Goal: Complete application form: Complete application form

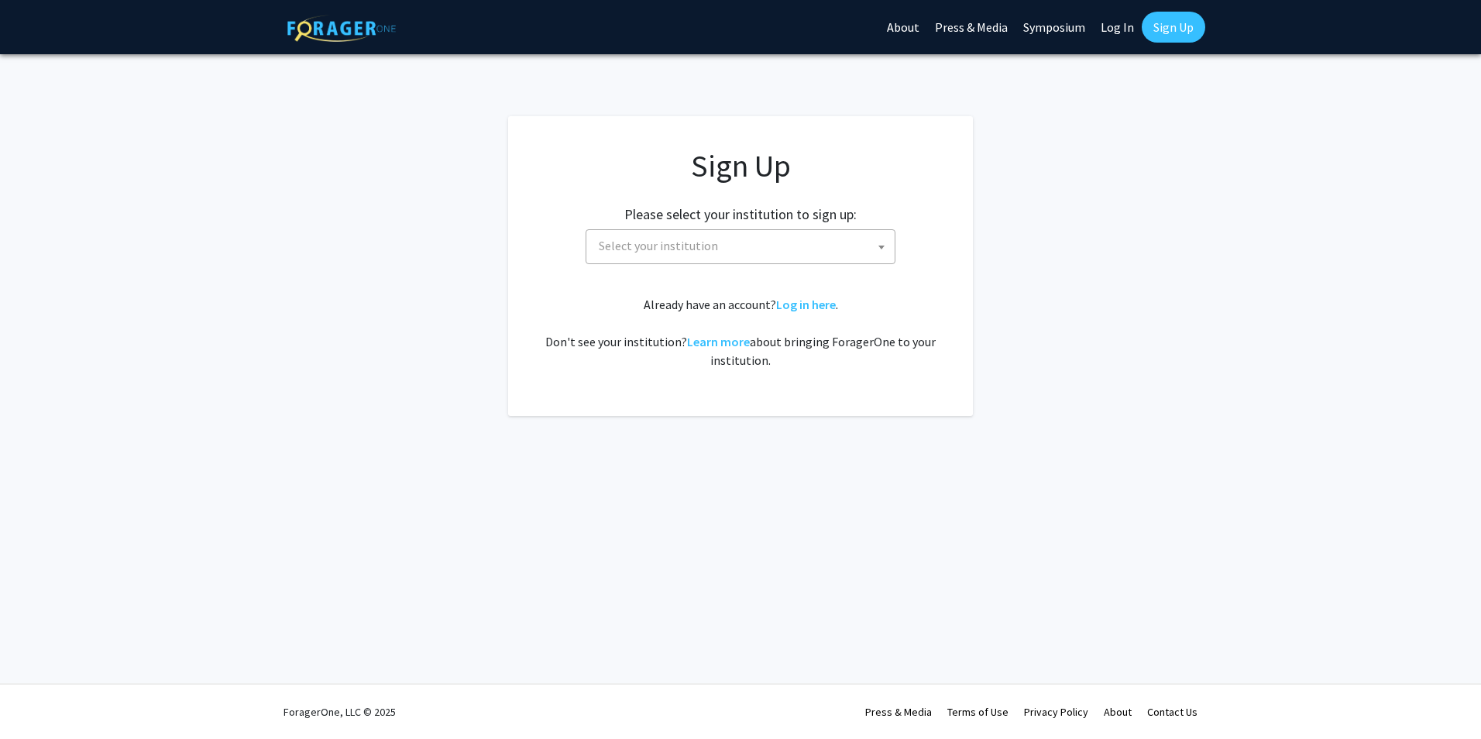
click at [800, 256] on span "Select your institution" at bounding box center [744, 246] width 302 height 32
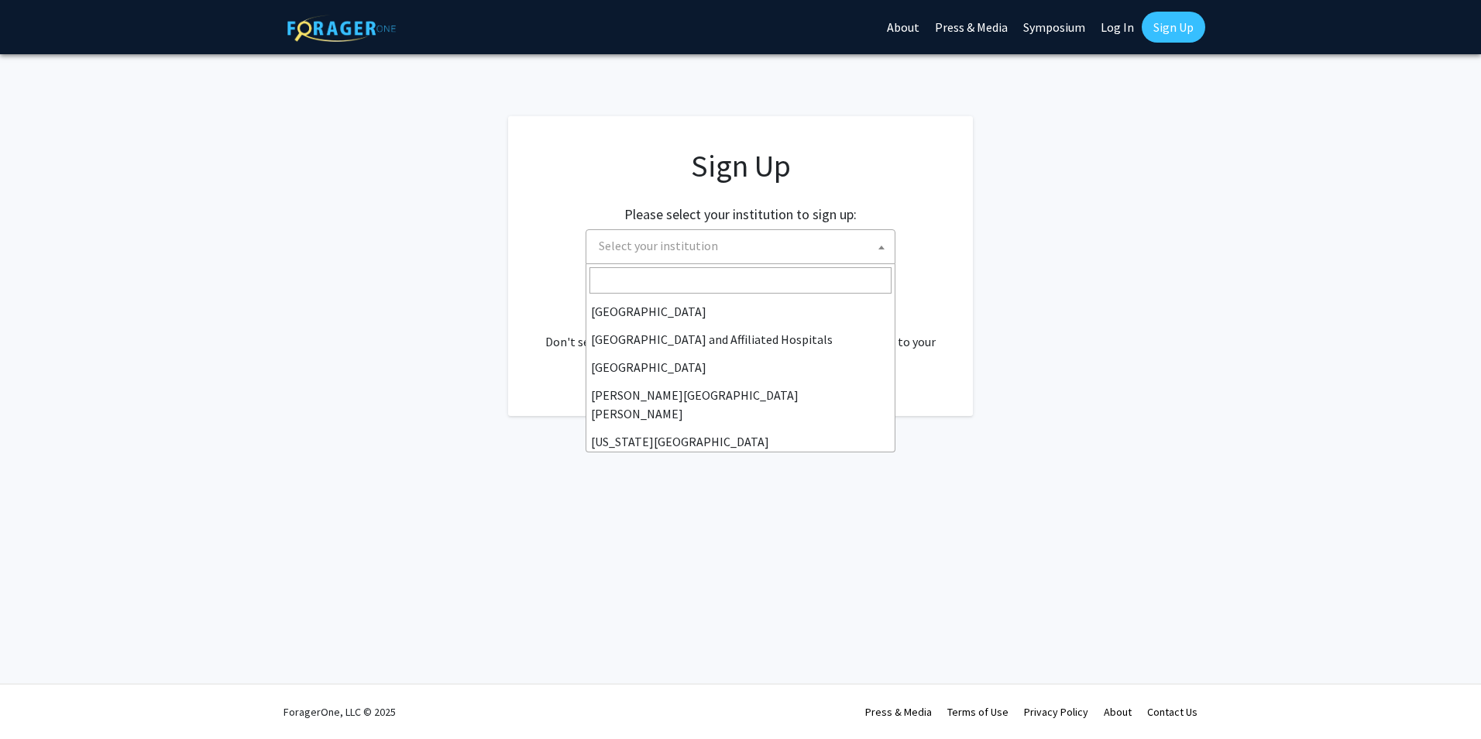
scroll to position [232, 0]
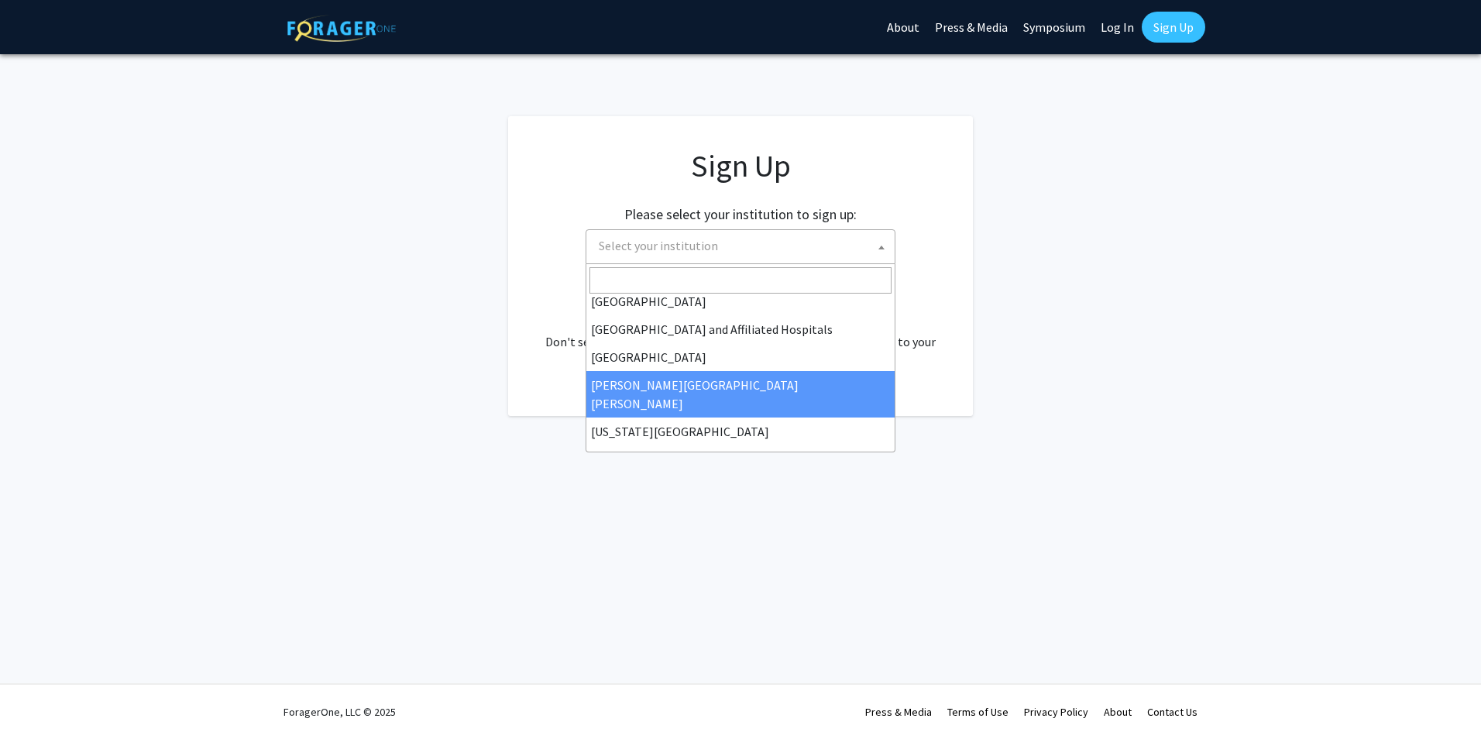
select select "1"
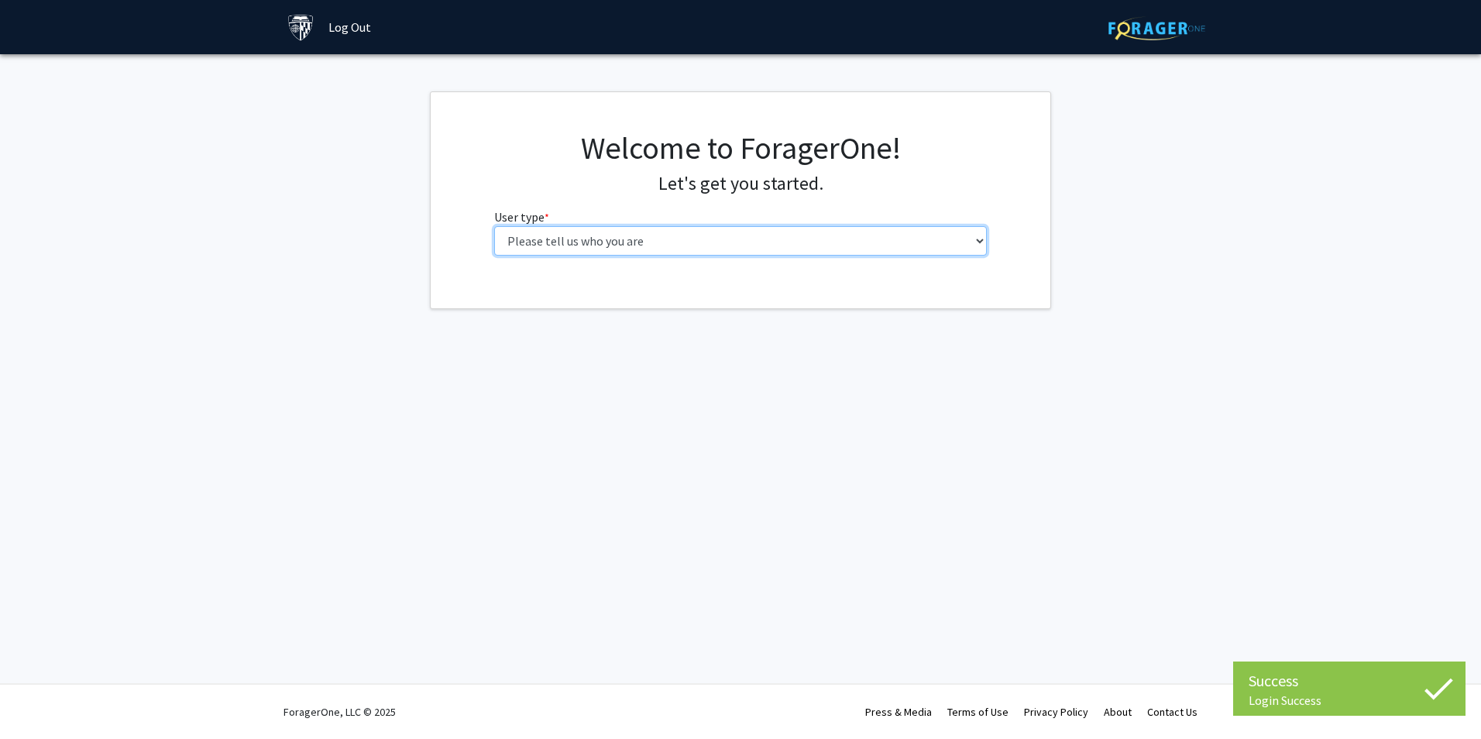
click at [834, 247] on select "Please tell us who you are Undergraduate Student Master's Student Doctoral Cand…" at bounding box center [741, 240] width 494 height 29
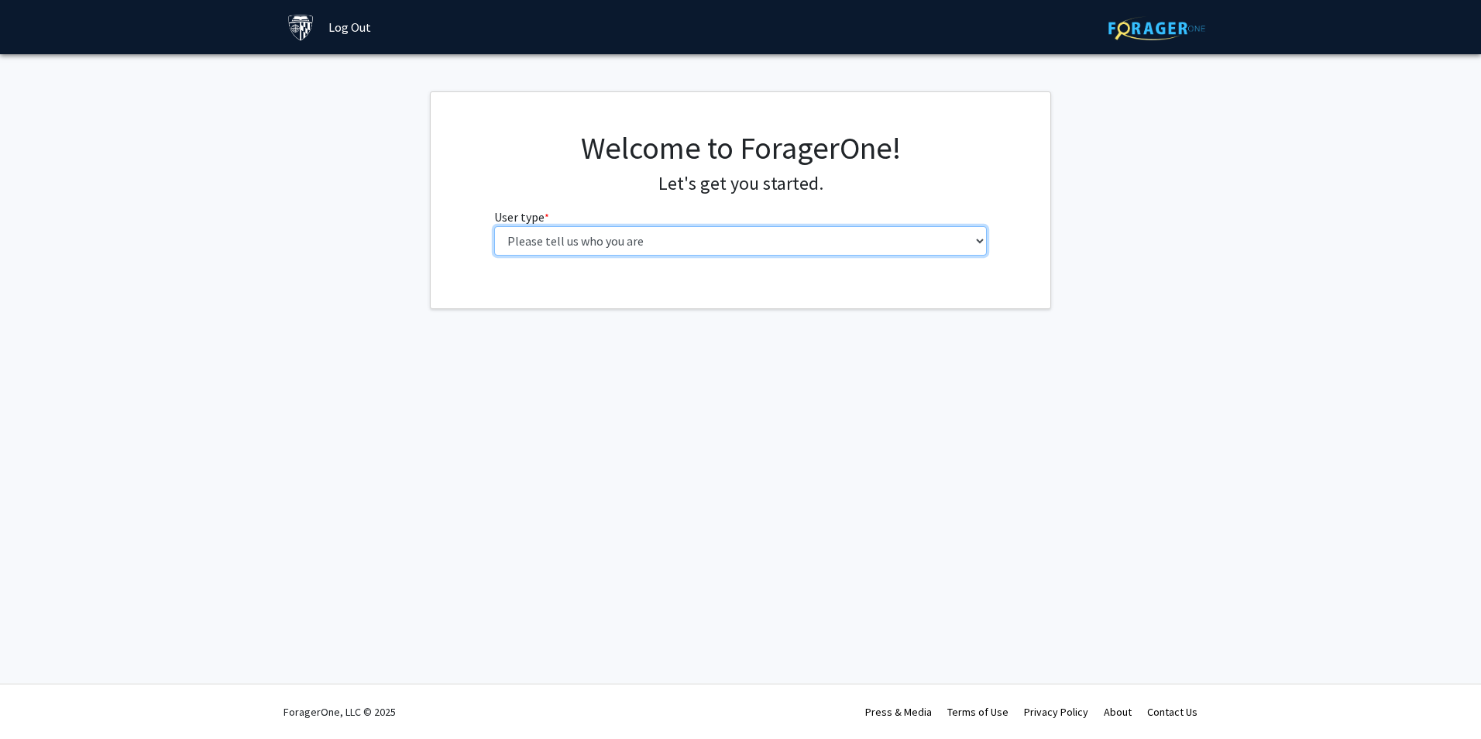
select select "2: masters"
click at [494, 226] on select "Please tell us who you are Undergraduate Student Master's Student Doctoral Cand…" at bounding box center [741, 240] width 494 height 29
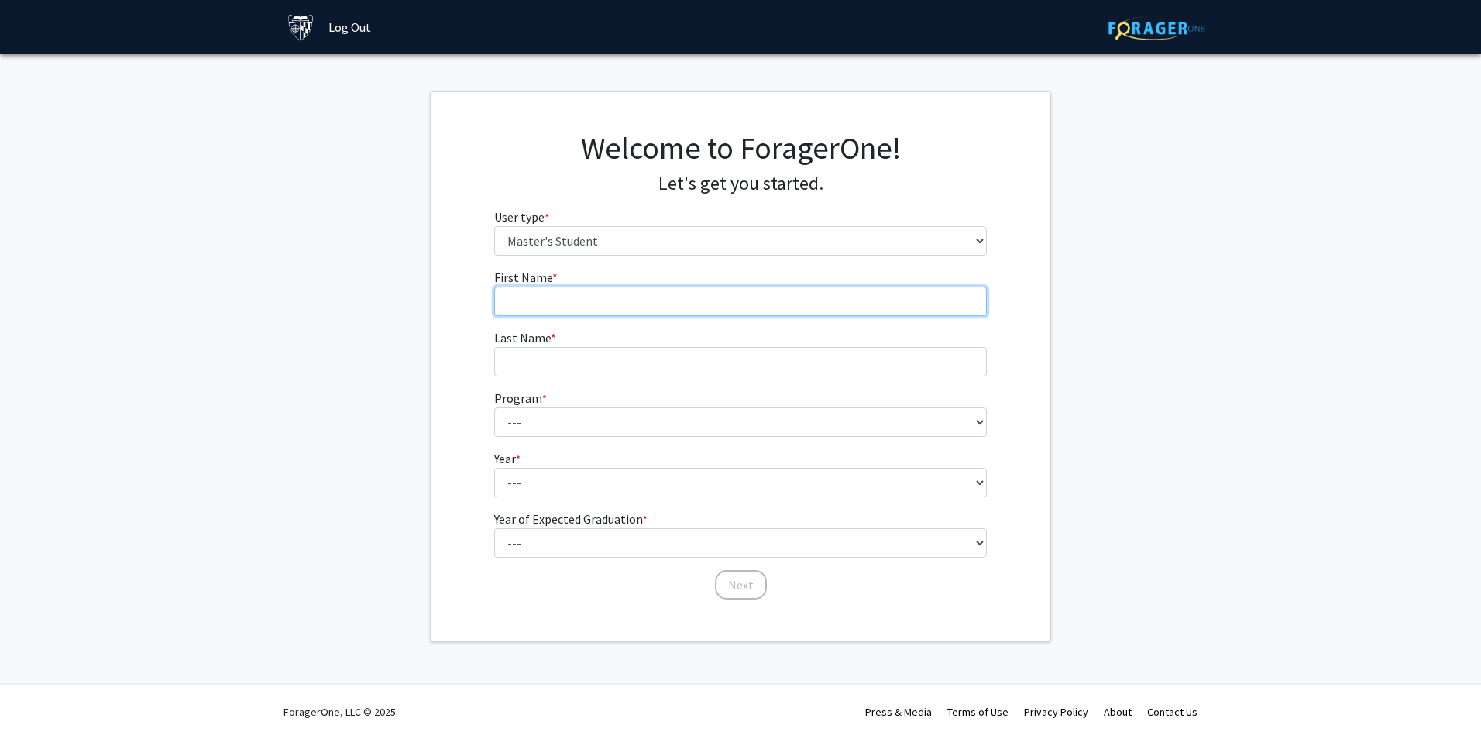
click at [625, 298] on input "First Name * required" at bounding box center [741, 301] width 494 height 29
type input "Pum"
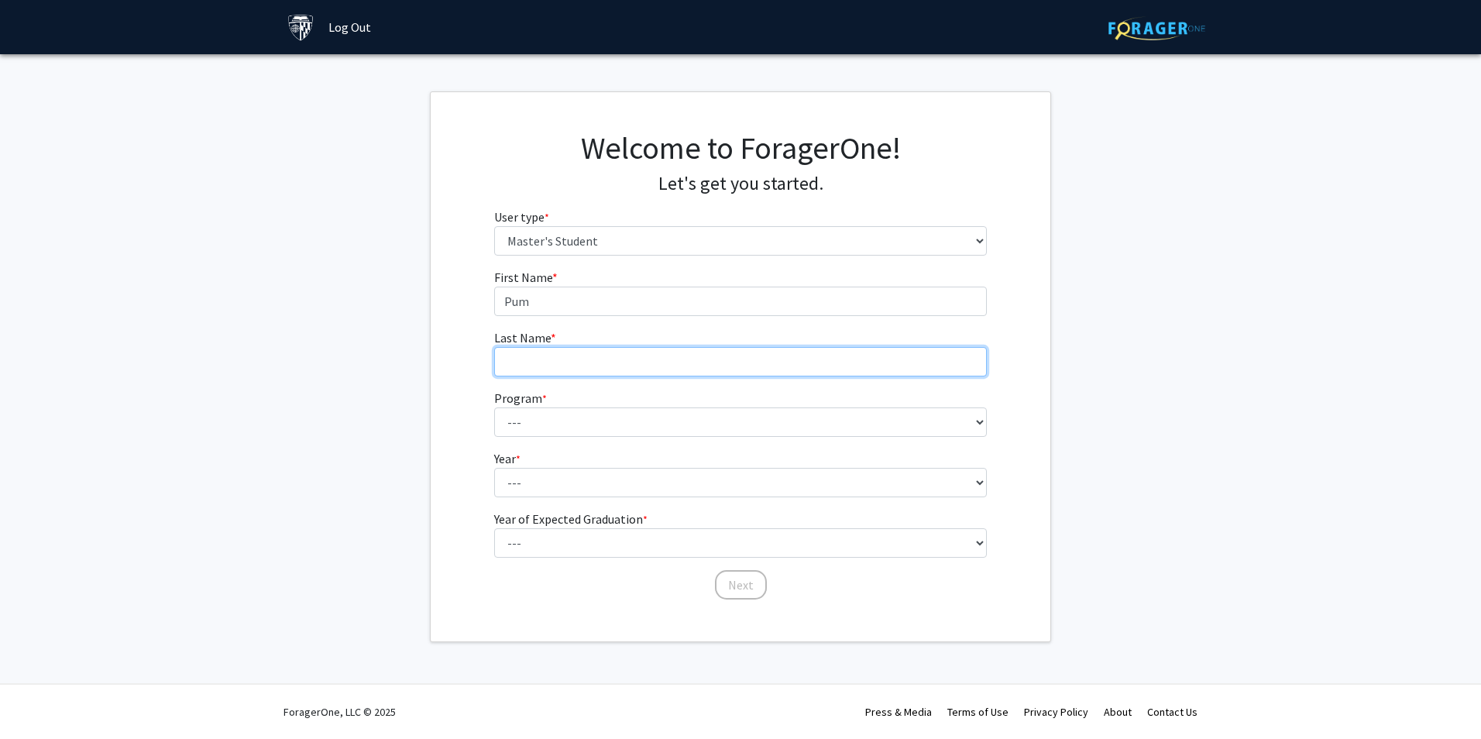
type input "[PERSON_NAME]"
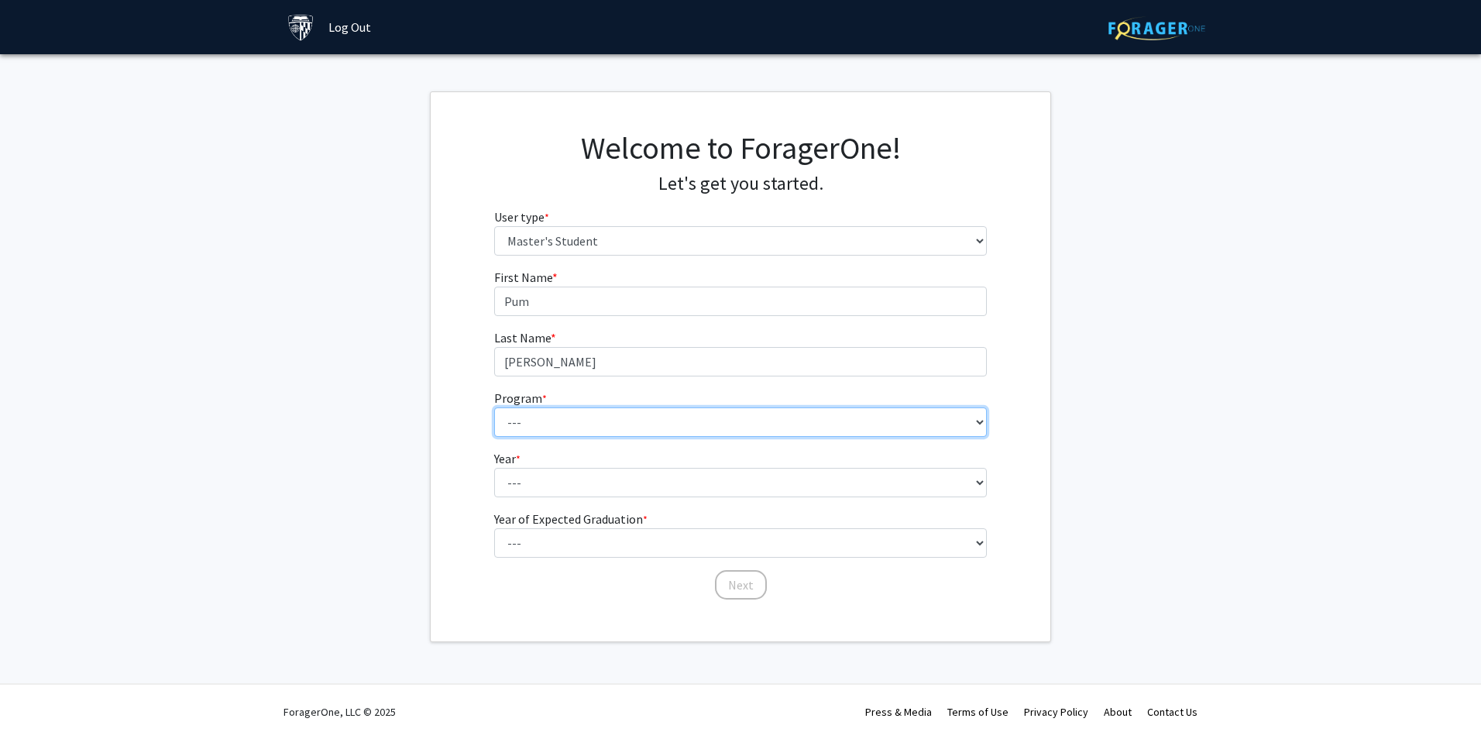
click at [914, 432] on select "--- Anatomy Education Applied and Computational Mathematics Applied Biomedical …" at bounding box center [741, 422] width 494 height 29
select select "109: 109"
click at [494, 408] on select "--- Anatomy Education Applied and Computational Mathematics Applied Biomedical …" at bounding box center [741, 422] width 494 height 29
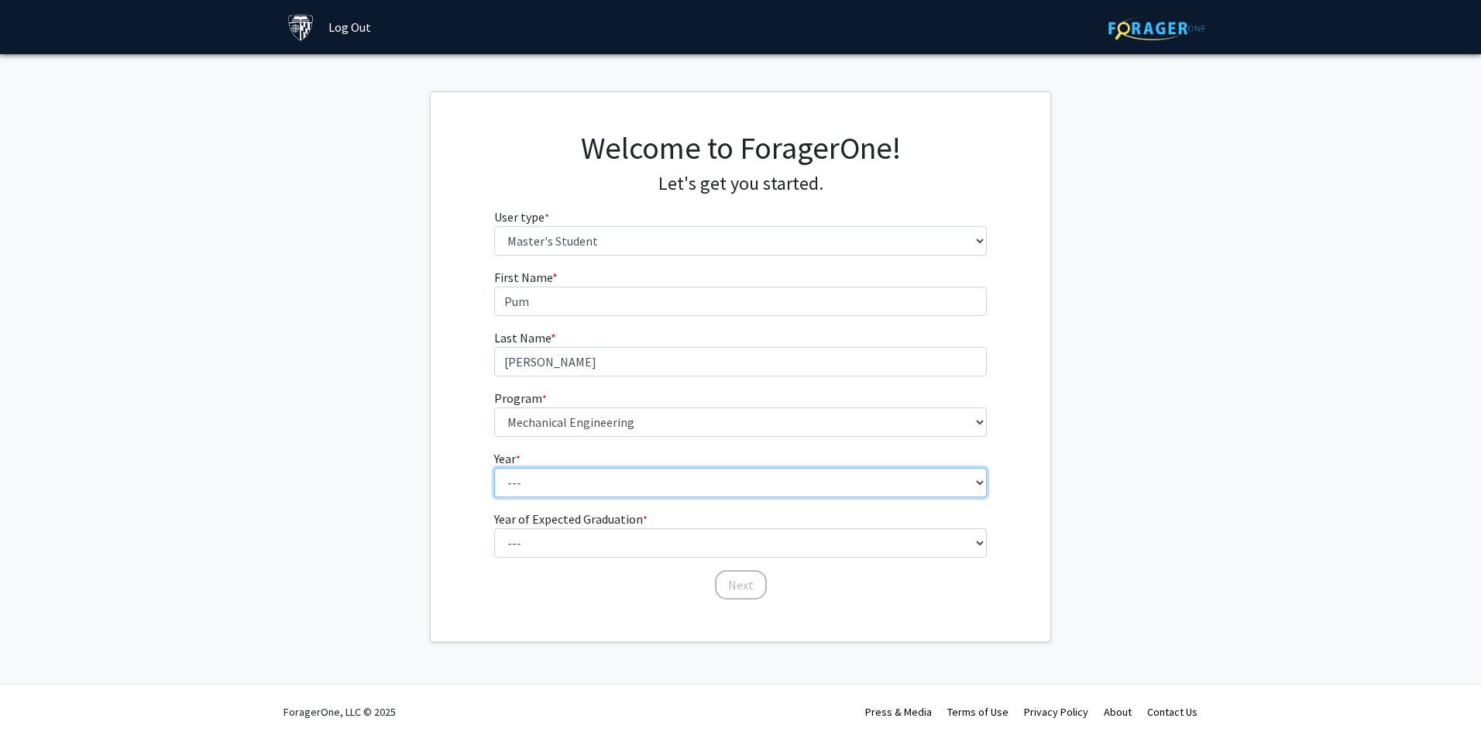
click at [621, 483] on select "--- First Year Second Year" at bounding box center [741, 482] width 494 height 29
select select "2: second_year"
click at [494, 468] on select "--- First Year Second Year" at bounding box center [741, 482] width 494 height 29
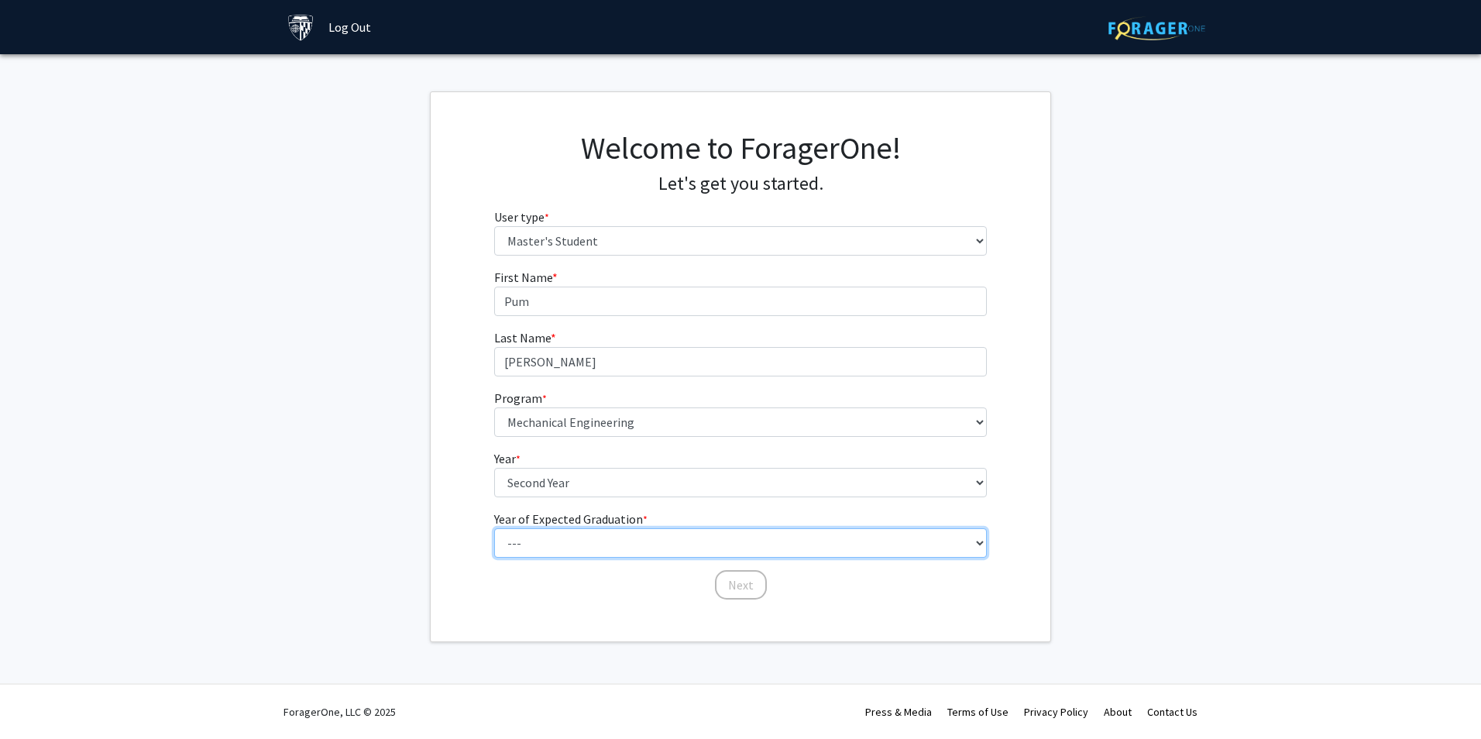
click at [615, 530] on select "--- 2025 2026 2027 2028 2029 2030 2031 2032 2033 2034" at bounding box center [741, 542] width 494 height 29
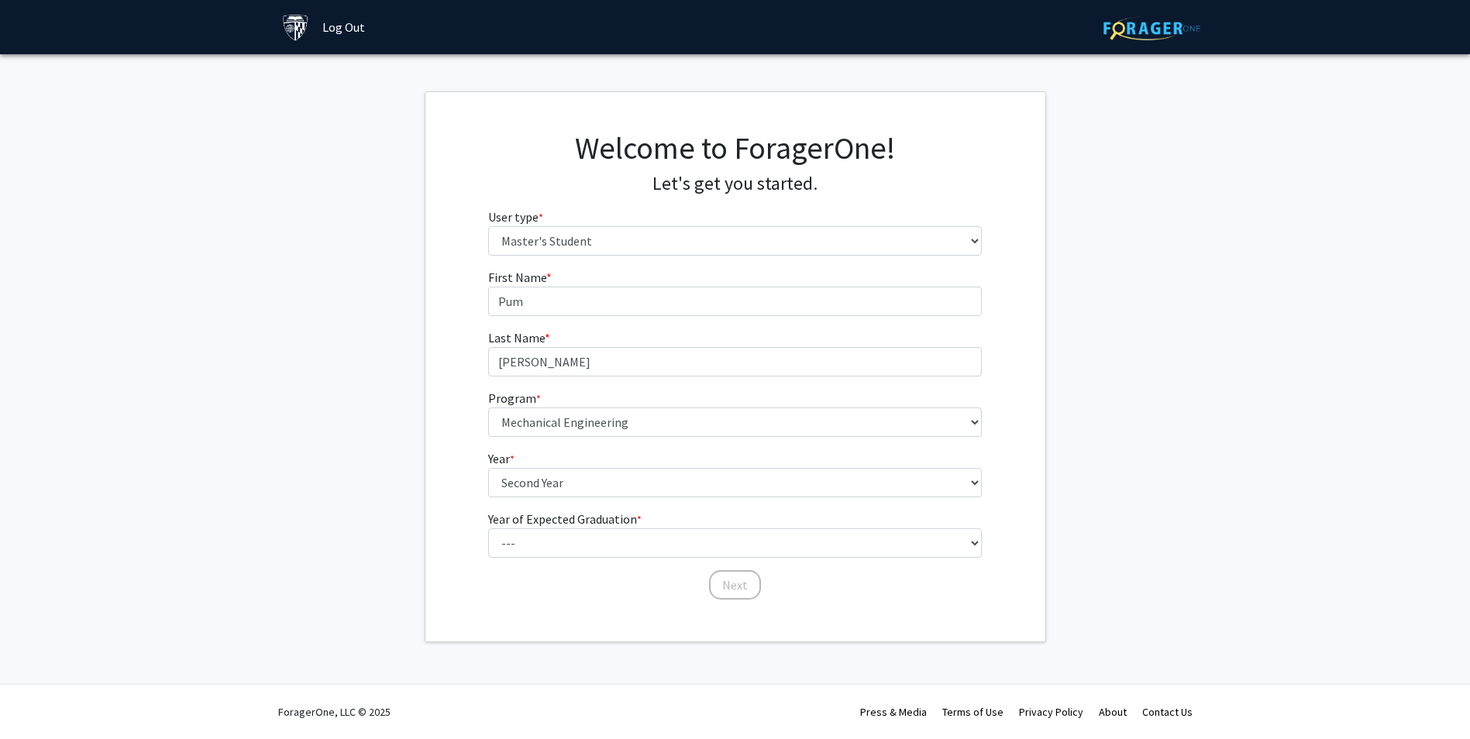
click at [447, 469] on div "First Name * required Pum Last Name * required [PERSON_NAME] Program * required…" at bounding box center [735, 434] width 620 height 333
click at [300, 27] on img at bounding box center [295, 27] width 27 height 27
